Goal: Navigation & Orientation: Find specific page/section

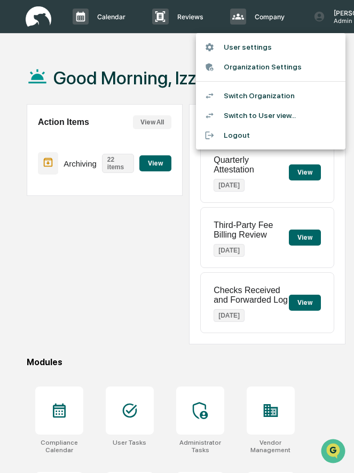
click at [119, 265] on div at bounding box center [177, 236] width 354 height 473
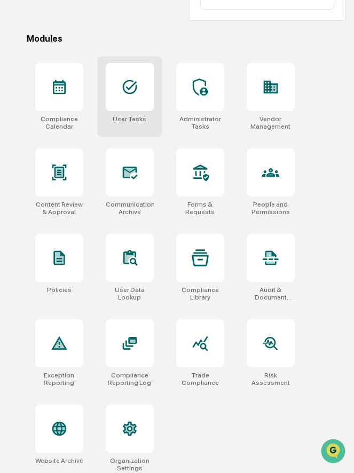
scroll to position [331, 0]
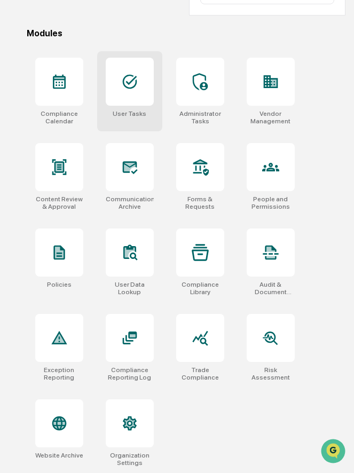
click at [123, 83] on icon at bounding box center [130, 82] width 14 height 14
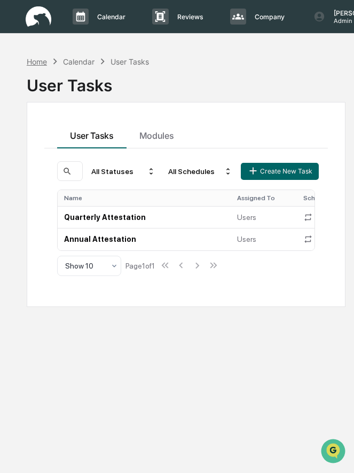
click at [40, 64] on div "Home" at bounding box center [37, 61] width 20 height 9
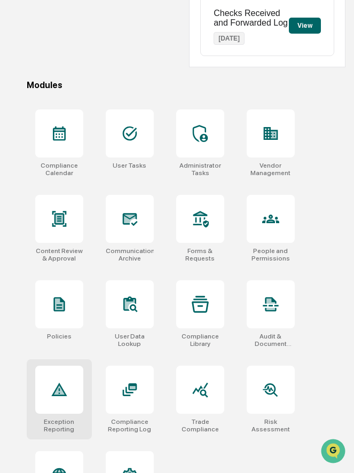
scroll to position [331, 0]
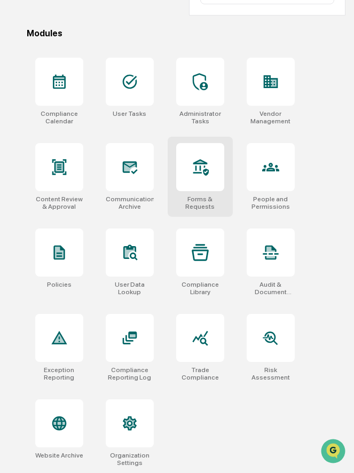
click at [207, 178] on div at bounding box center [200, 167] width 48 height 48
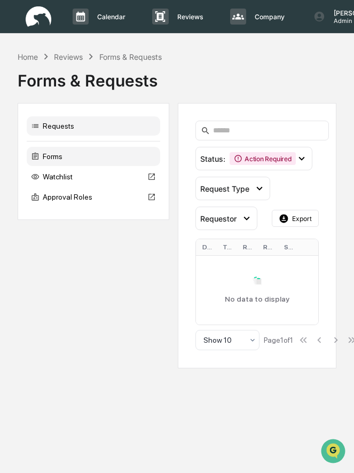
click at [93, 158] on div "Forms" at bounding box center [94, 156] width 134 height 19
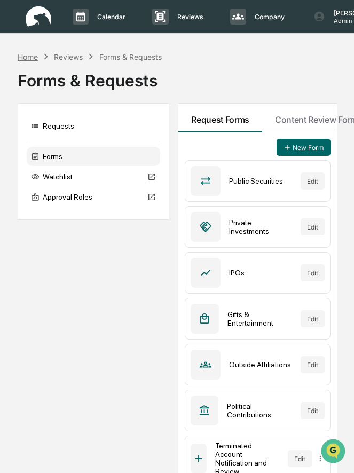
click at [33, 57] on div "Home" at bounding box center [28, 56] width 20 height 9
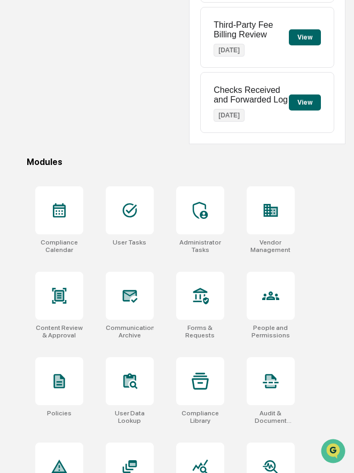
scroll to position [331, 0]
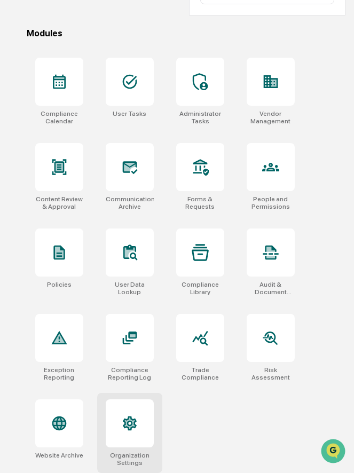
click at [129, 419] on icon at bounding box center [129, 423] width 10 height 11
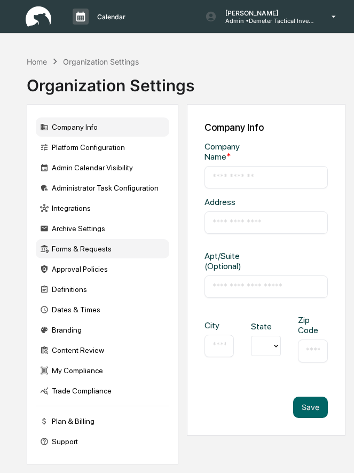
type input "**********"
type input "********"
type input "*****"
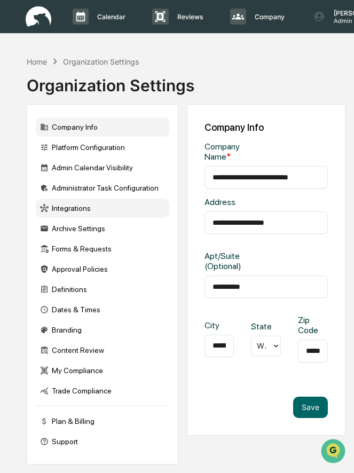
click at [93, 209] on div "Integrations" at bounding box center [103, 208] width 134 height 19
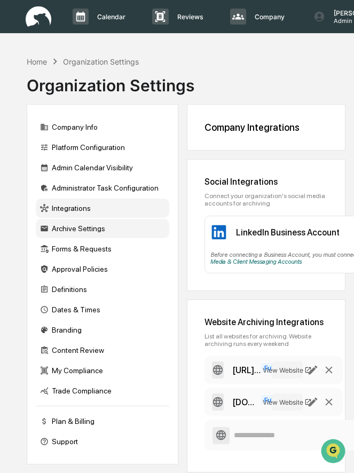
click at [76, 233] on div "Archive Settings" at bounding box center [103, 228] width 134 height 19
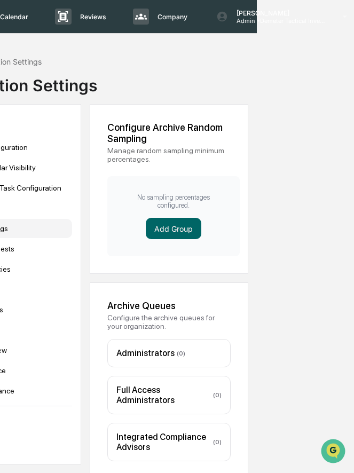
scroll to position [0, 107]
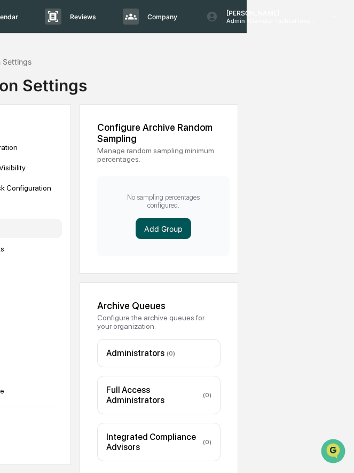
click at [176, 226] on button "Add Group" at bounding box center [164, 228] width 56 height 21
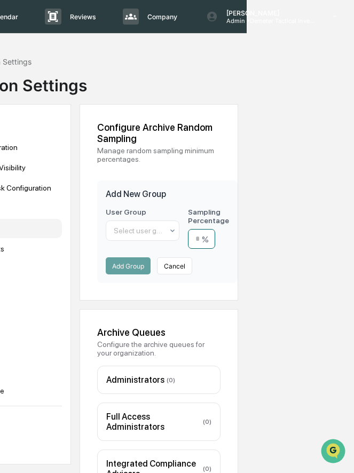
click at [201, 237] on input "number" at bounding box center [201, 239] width 27 height 20
type input "**"
click at [157, 229] on div at bounding box center [138, 230] width 49 height 11
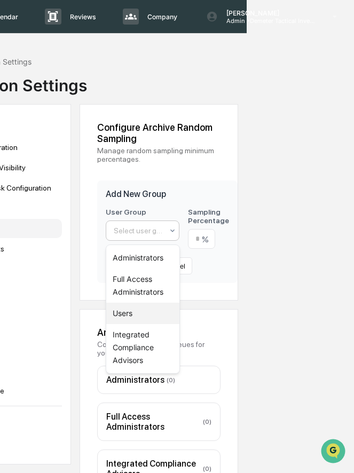
click at [139, 314] on div "Users" at bounding box center [142, 313] width 73 height 21
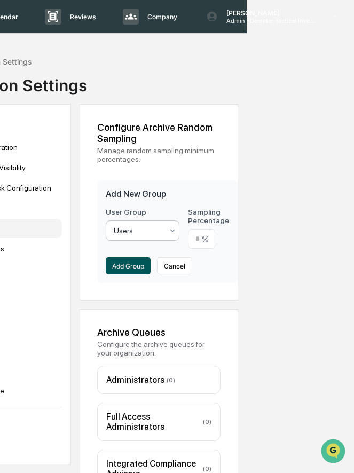
click at [134, 275] on button "Add Group" at bounding box center [128, 265] width 45 height 17
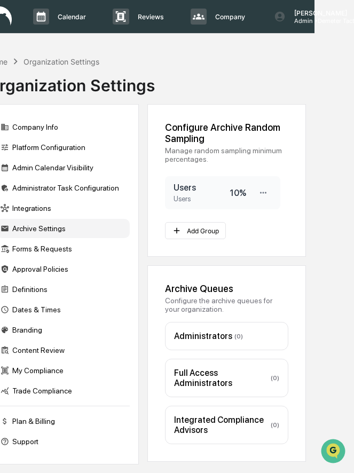
scroll to position [0, 0]
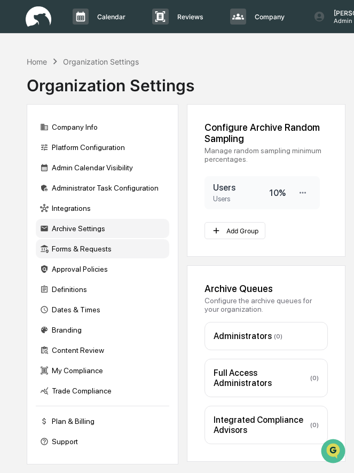
click at [106, 254] on div "Forms & Requests" at bounding box center [103, 248] width 134 height 19
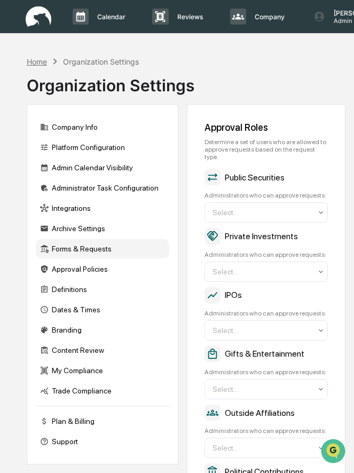
click at [40, 64] on div "Home" at bounding box center [37, 61] width 20 height 9
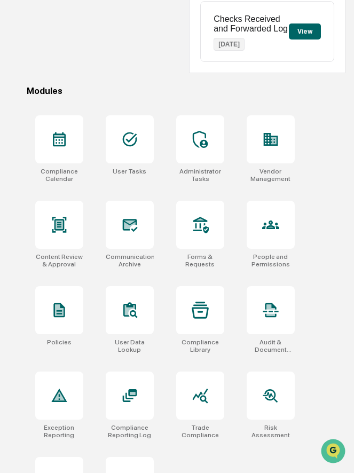
scroll to position [272, 0]
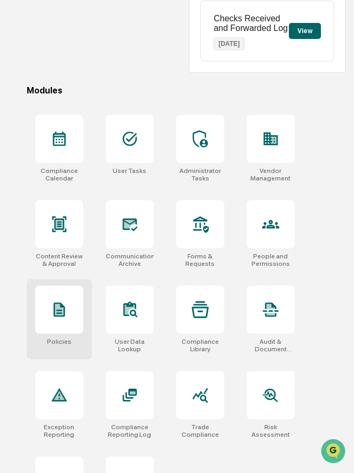
click at [62, 315] on icon at bounding box center [59, 309] width 9 height 11
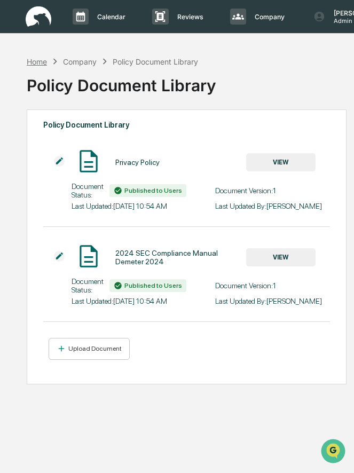
click at [42, 59] on div "Home" at bounding box center [37, 61] width 20 height 9
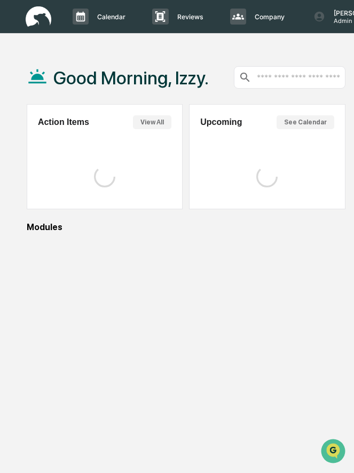
click at [42, 59] on div "Good Morning, Izzy." at bounding box center [118, 77] width 182 height 53
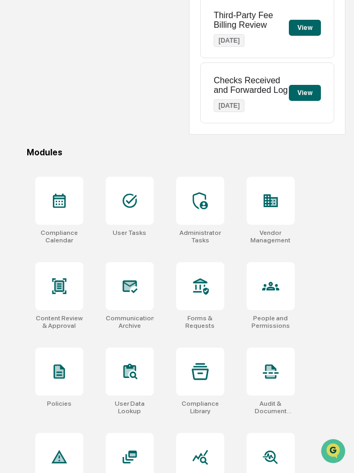
scroll to position [331, 0]
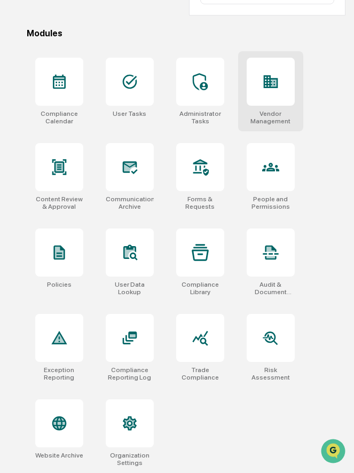
click at [253, 104] on div at bounding box center [271, 82] width 48 height 48
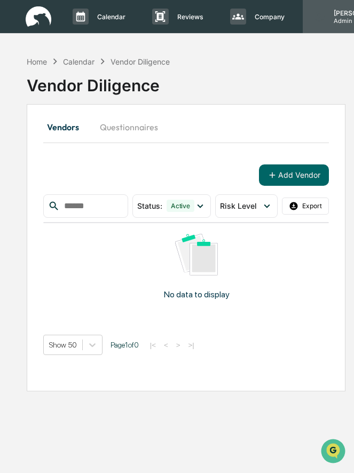
click at [322, 15] on icon at bounding box center [320, 17] width 10 height 10
click at [318, 21] on icon at bounding box center [320, 17] width 10 height 10
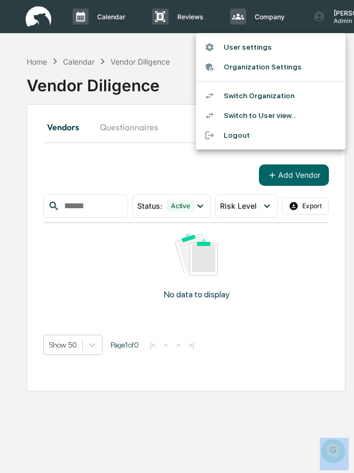
click at [260, 96] on li "Switch Organization" at bounding box center [271, 96] width 150 height 20
